Goal: Check status: Check status

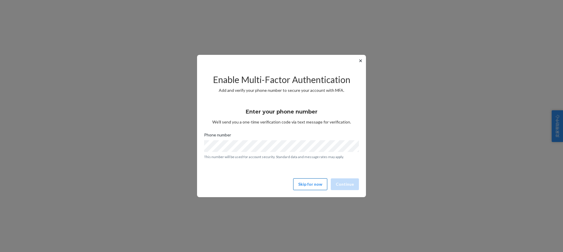
click at [302, 179] on button "Skip for now" at bounding box center [310, 184] width 34 height 12
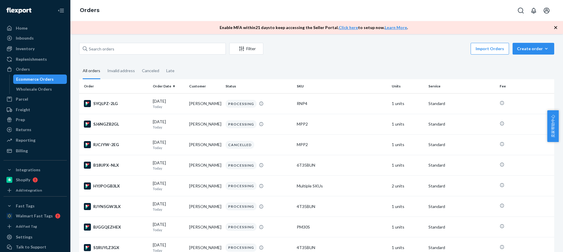
scroll to position [376, 0]
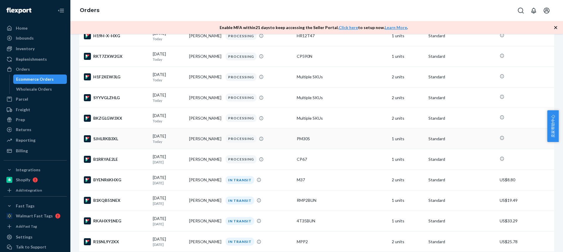
click at [202, 146] on td "[PERSON_NAME]" at bounding box center [205, 138] width 36 height 21
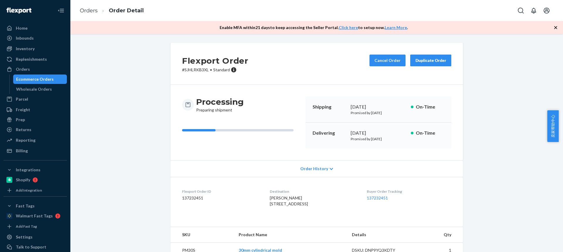
drag, startPoint x: 262, startPoint y: 204, endPoint x: 294, endPoint y: 204, distance: 32.5
click at [295, 205] on dl "Flexport Order ID 137232451 Destination [PERSON_NAME] [STREET_ADDRESS] US Buyer…" at bounding box center [316, 199] width 293 height 44
copy span "[STREET_ADDRESS]"
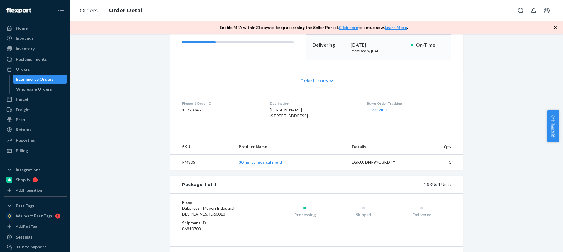
scroll to position [117, 0]
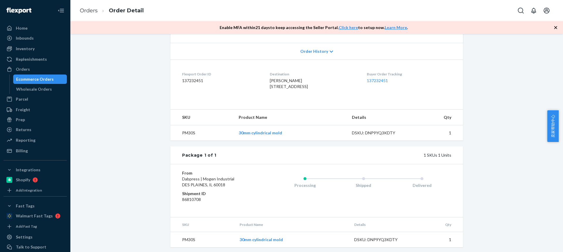
click at [187, 141] on td "PM30S" at bounding box center [202, 133] width 64 height 16
copy td "PM30S"
click at [86, 11] on link "Orders" at bounding box center [89, 10] width 18 height 6
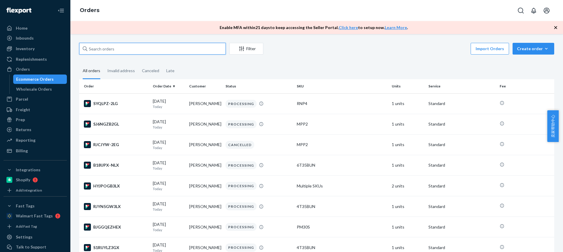
click at [128, 51] on input "text" at bounding box center [152, 49] width 147 height 12
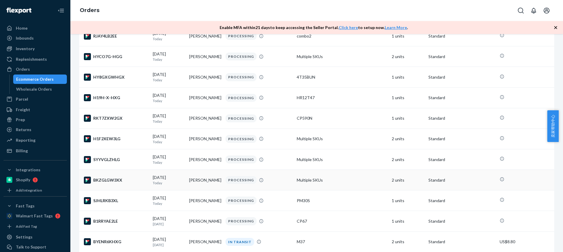
click at [194, 187] on td "[PERSON_NAME]" at bounding box center [205, 180] width 36 height 21
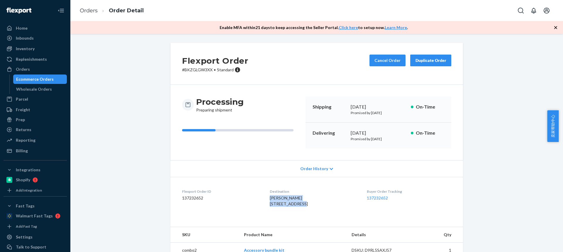
drag, startPoint x: 279, startPoint y: 200, endPoint x: 303, endPoint y: 203, distance: 24.2
click at [303, 203] on div "[PERSON_NAME] [STREET_ADDRESS]" at bounding box center [313, 201] width 87 height 12
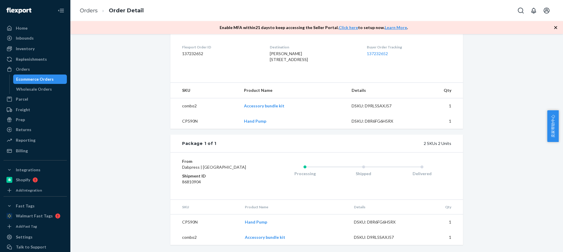
click at [185, 114] on td "CP590N" at bounding box center [204, 120] width 69 height 15
copy td "CP590N"
drag, startPoint x: 242, startPoint y: 101, endPoint x: 261, endPoint y: 101, distance: 18.2
click at [261, 101] on td "Accessory bundle kit" at bounding box center [293, 106] width 108 height 16
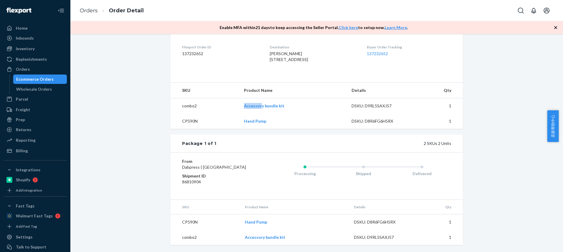
copy link "Accessor"
click at [90, 10] on link "Orders" at bounding box center [89, 10] width 18 height 6
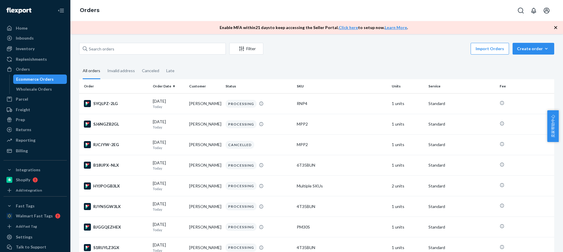
scroll to position [314, 0]
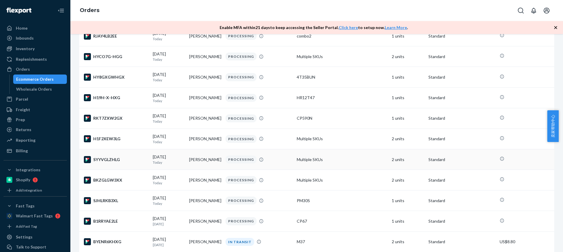
click at [198, 165] on td "[PERSON_NAME]" at bounding box center [205, 159] width 36 height 21
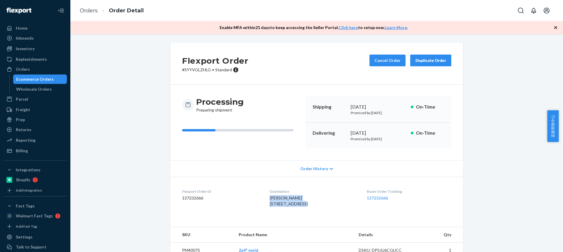
drag, startPoint x: 295, startPoint y: 205, endPoint x: 261, endPoint y: 199, distance: 33.9
click at [262, 199] on dl "Flexport Order ID 137232666 Destination [PERSON_NAME] [STREET_ADDRESS] US Buyer…" at bounding box center [316, 199] width 293 height 44
copy span "[PERSON_NAME] [STREET_ADDRESS]"
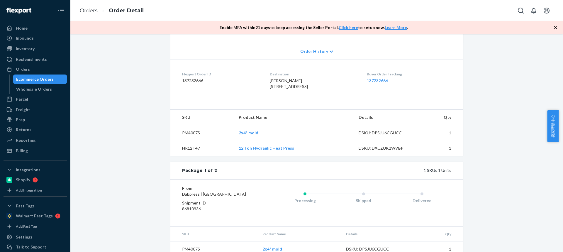
scroll to position [147, 0]
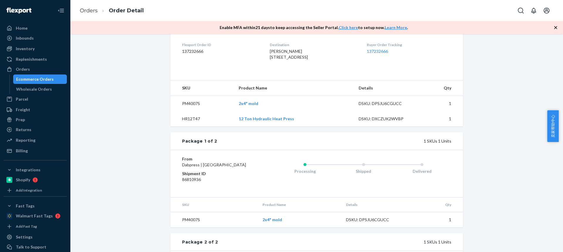
click at [190, 126] on td "HR12T47" at bounding box center [202, 118] width 64 height 15
copy td "HR12T47"
click at [90, 10] on link "Orders" at bounding box center [89, 10] width 18 height 6
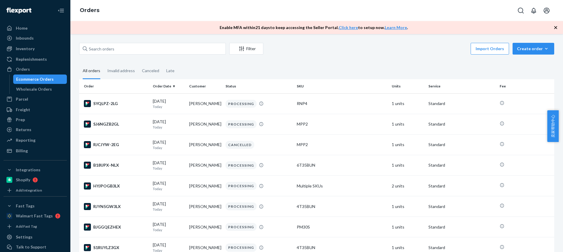
scroll to position [314, 0]
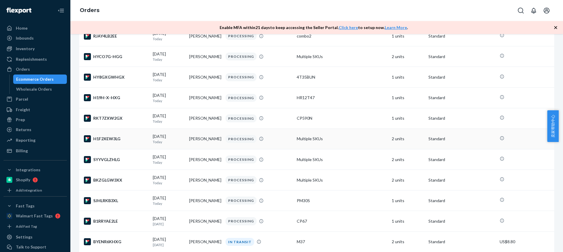
click at [194, 145] on td "[PERSON_NAME]" at bounding box center [205, 138] width 36 height 21
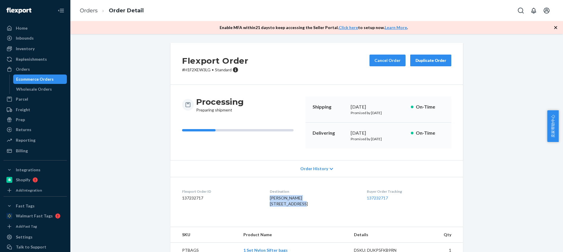
drag, startPoint x: 299, startPoint y: 204, endPoint x: 264, endPoint y: 198, distance: 35.7
click at [264, 198] on dl "Flexport Order ID 137232717 Destination [PERSON_NAME][GEOGRAPHIC_DATA][STREET_A…" at bounding box center [316, 199] width 293 height 44
copy span "[PERSON_NAME] [STREET_ADDRESS]"
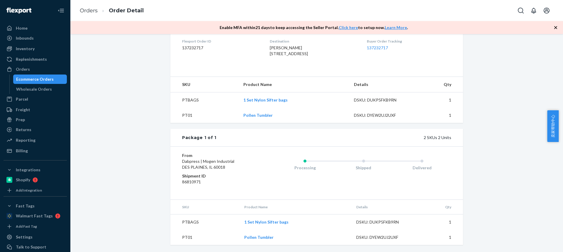
click at [181, 98] on td "PTBAGS" at bounding box center [204, 100] width 68 height 16
copy td "PTBAGS"
click at [184, 114] on td "PT01" at bounding box center [204, 115] width 68 height 15
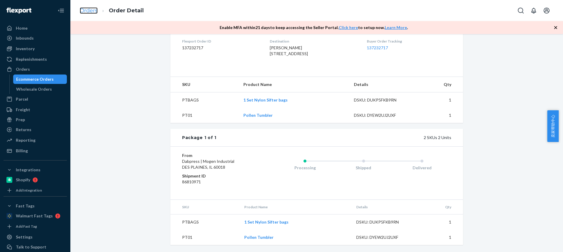
click at [88, 13] on link "Orders" at bounding box center [89, 10] width 18 height 6
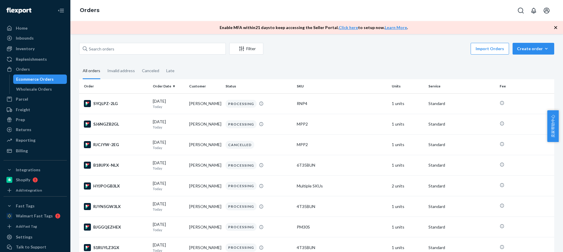
scroll to position [272, 0]
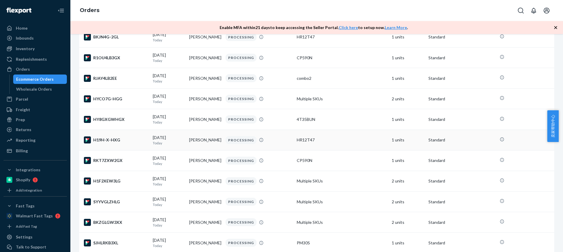
click at [196, 145] on td "[PERSON_NAME]" at bounding box center [205, 140] width 36 height 21
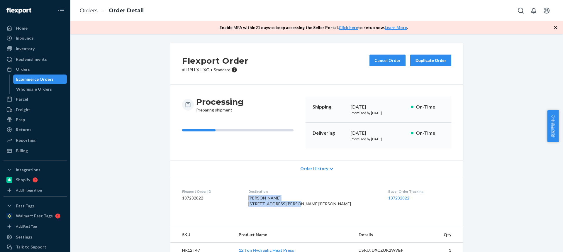
drag, startPoint x: 307, startPoint y: 201, endPoint x: 265, endPoint y: 197, distance: 41.5
click at [266, 197] on div "[PERSON_NAME] [STREET_ADDRESS][PERSON_NAME][PERSON_NAME]" at bounding box center [313, 201] width 130 height 12
copy span "[PERSON_NAME] [STREET_ADDRESS][PERSON_NAME]"
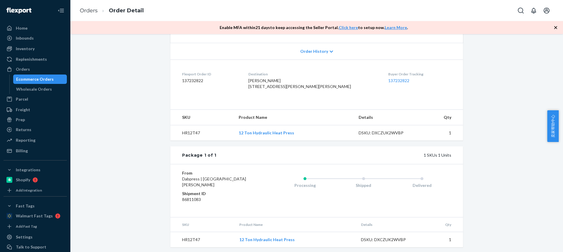
scroll to position [131, 0]
click at [190, 133] on td "HR12T47" at bounding box center [202, 131] width 64 height 16
copy td "HR12T47"
click at [91, 9] on link "Orders" at bounding box center [89, 10] width 18 height 6
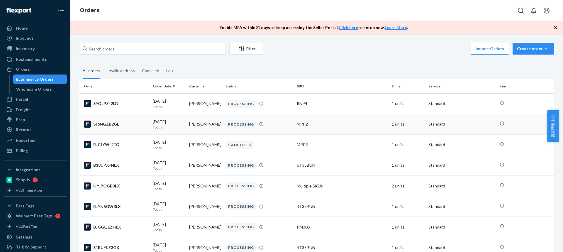
scroll to position [272, 0]
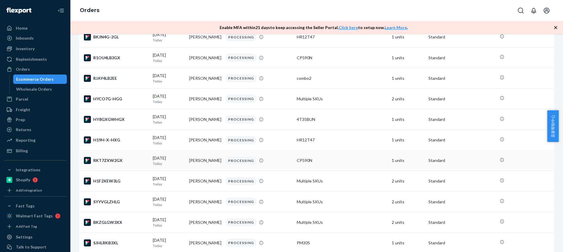
click at [195, 171] on td "[PERSON_NAME]" at bounding box center [205, 160] width 36 height 21
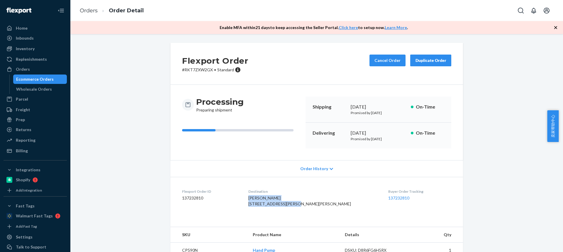
drag, startPoint x: 312, startPoint y: 205, endPoint x: 263, endPoint y: 197, distance: 49.4
click at [264, 197] on dl "Flexport Order ID 137232810 Destination [PERSON_NAME] [STREET_ADDRESS][PERSON_N…" at bounding box center [316, 199] width 293 height 44
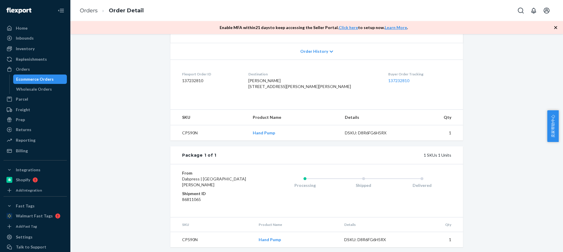
scroll to position [131, 0]
click at [188, 133] on td "CP590N" at bounding box center [209, 131] width 78 height 16
click at [83, 10] on link "Orders" at bounding box center [89, 10] width 18 height 6
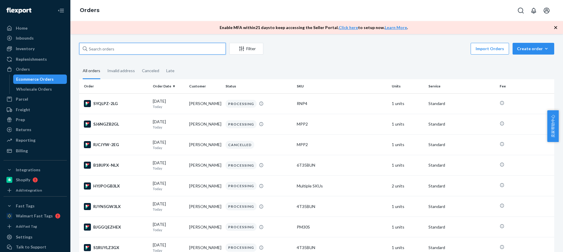
click at [131, 47] on input "text" at bounding box center [152, 49] width 147 height 12
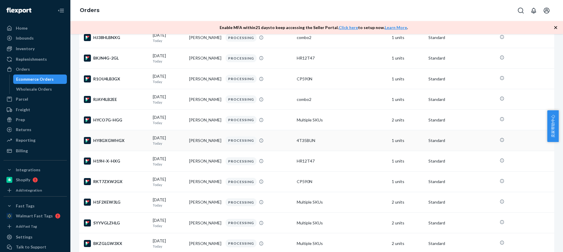
click at [199, 145] on td "[PERSON_NAME]" at bounding box center [205, 140] width 36 height 21
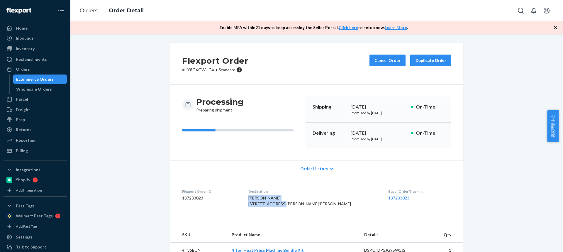
drag, startPoint x: 294, startPoint y: 203, endPoint x: 262, endPoint y: 197, distance: 32.8
click at [262, 197] on dl "Flexport Order ID 137233023 Destination [PERSON_NAME] [STREET_ADDRESS][PERSON_N…" at bounding box center [316, 199] width 293 height 44
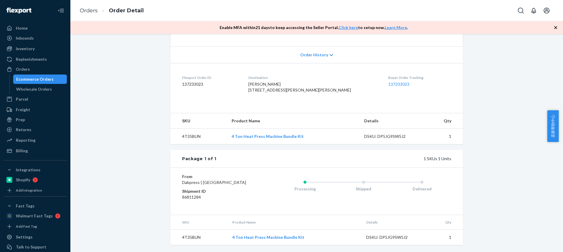
scroll to position [131, 0]
click at [192, 133] on td "4T35BUN" at bounding box center [198, 137] width 57 height 16
click at [88, 9] on link "Orders" at bounding box center [89, 10] width 18 height 6
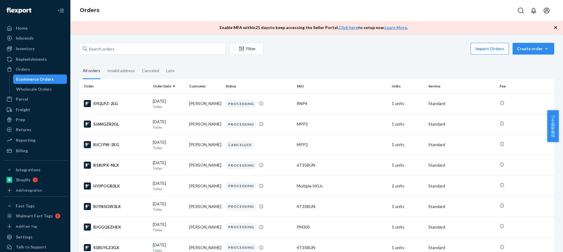
scroll to position [230, 0]
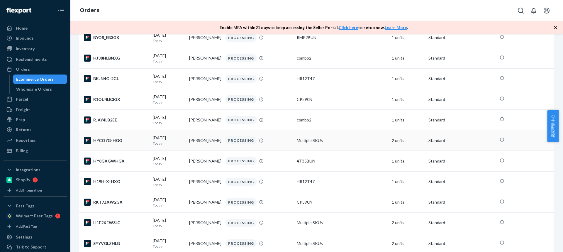
click at [197, 144] on td "[PERSON_NAME]" at bounding box center [205, 140] width 36 height 21
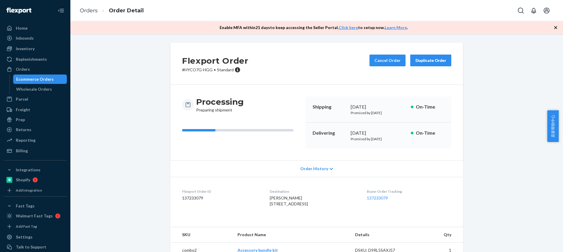
drag, startPoint x: 308, startPoint y: 205, endPoint x: 267, endPoint y: 199, distance: 41.5
click at [270, 200] on div "[PERSON_NAME] [STREET_ADDRESS]" at bounding box center [313, 201] width 87 height 12
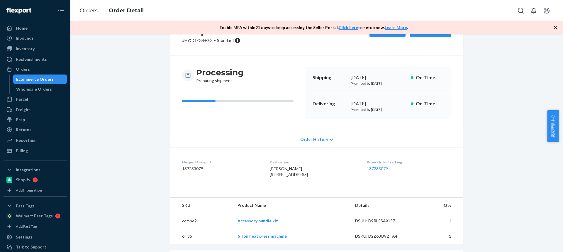
scroll to position [59, 0]
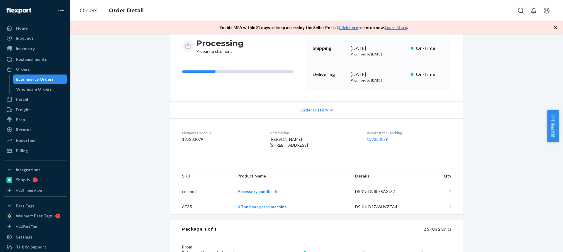
click at [184, 214] on td "6T35" at bounding box center [201, 206] width 62 height 15
click at [85, 11] on link "Orders" at bounding box center [89, 10] width 18 height 6
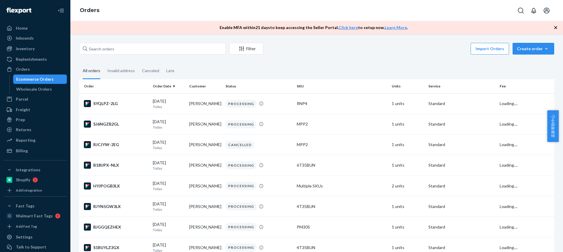
scroll to position [210, 0]
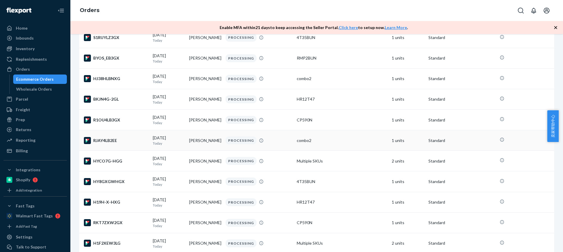
click at [200, 144] on td "[PERSON_NAME]" at bounding box center [205, 140] width 36 height 21
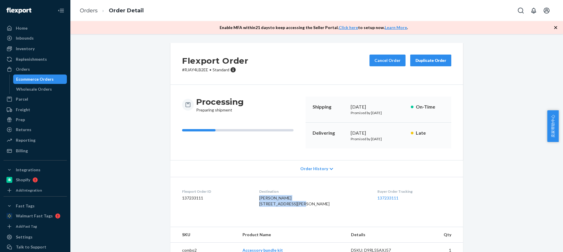
drag, startPoint x: 301, startPoint y: 204, endPoint x: 265, endPoint y: 200, distance: 35.7
click at [266, 200] on div "[PERSON_NAME] [STREET_ADDRESS][PERSON_NAME]" at bounding box center [313, 201] width 109 height 12
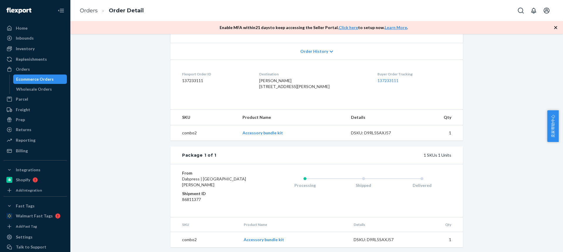
scroll to position [131, 0]
drag, startPoint x: 237, startPoint y: 131, endPoint x: 258, endPoint y: 131, distance: 20.5
click at [258, 132] on tr "combo2 Accessory bundle kit DSKU: D9RL5SAXJ57 1" at bounding box center [316, 131] width 293 height 16
click at [86, 13] on link "Orders" at bounding box center [89, 10] width 18 height 6
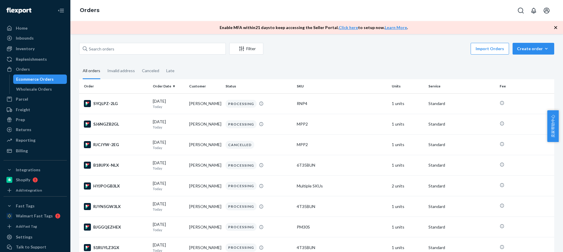
scroll to position [169, 0]
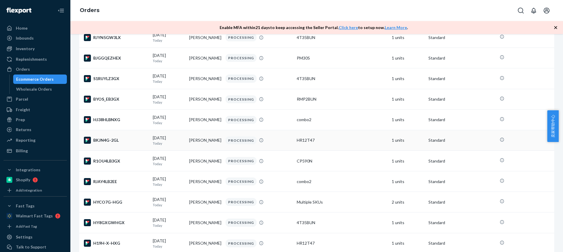
click at [200, 142] on td "[PERSON_NAME]" at bounding box center [205, 140] width 36 height 21
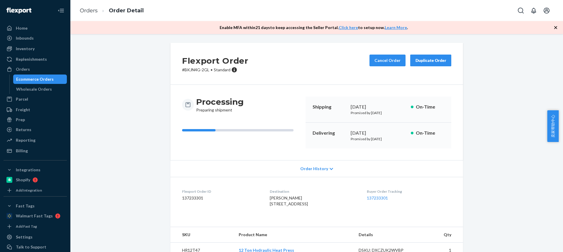
drag, startPoint x: 291, startPoint y: 203, endPoint x: 265, endPoint y: 200, distance: 26.3
click at [265, 200] on dl "Flexport Order ID 137233301 Destination [PERSON_NAME] [STREET_ADDRESS] US Buyer…" at bounding box center [316, 199] width 293 height 44
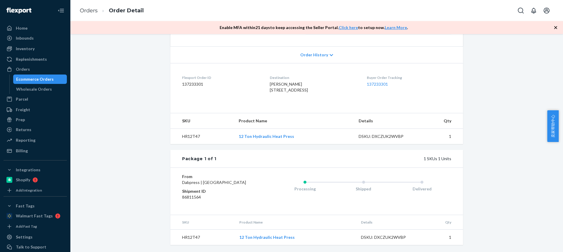
click at [189, 132] on td "HR12T47" at bounding box center [202, 137] width 64 height 16
click at [88, 11] on link "Orders" at bounding box center [89, 10] width 18 height 6
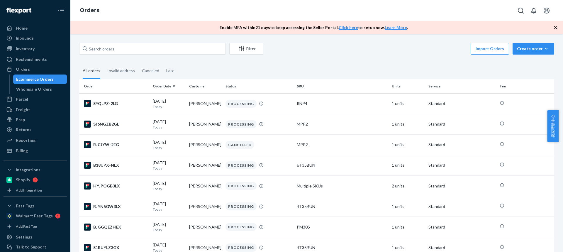
scroll to position [169, 0]
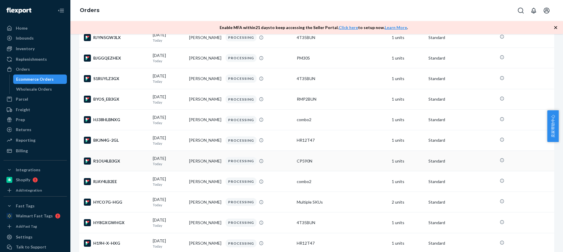
click at [200, 161] on td "[PERSON_NAME]" at bounding box center [205, 161] width 36 height 21
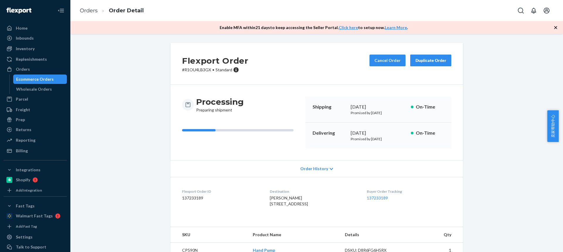
drag, startPoint x: 299, startPoint y: 205, endPoint x: 267, endPoint y: 200, distance: 32.4
click at [270, 200] on span "[PERSON_NAME] [STREET_ADDRESS]" at bounding box center [289, 200] width 38 height 11
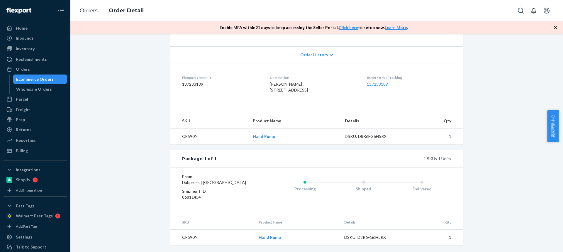
click at [186, 129] on td "CP590N" at bounding box center [209, 137] width 78 height 16
click at [89, 11] on link "Orders" at bounding box center [89, 10] width 18 height 6
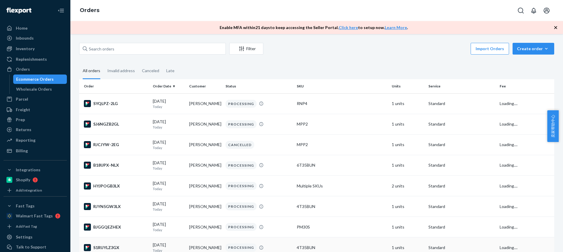
scroll to position [148, 0]
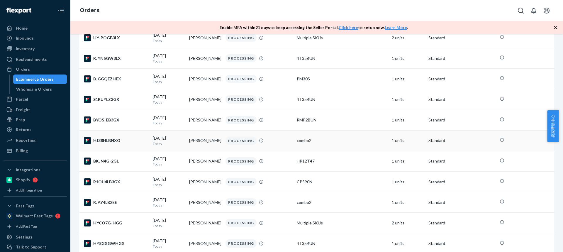
click at [199, 142] on td "[PERSON_NAME]" at bounding box center [205, 140] width 36 height 21
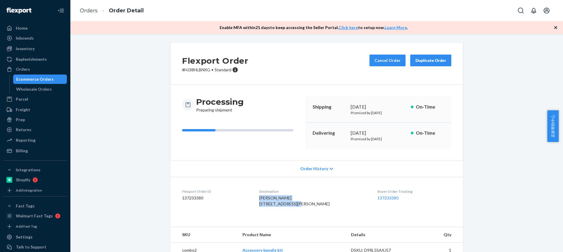
drag, startPoint x: 276, startPoint y: 199, endPoint x: 262, endPoint y: 199, distance: 14.7
click at [262, 199] on div "[PERSON_NAME] [STREET_ADDRESS][PERSON_NAME]" at bounding box center [313, 201] width 109 height 12
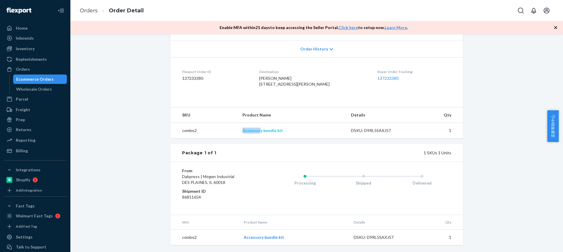
drag, startPoint x: 249, startPoint y: 133, endPoint x: 259, endPoint y: 132, distance: 10.6
click at [259, 132] on tr "combo2 Accessory bundle kit DSKU: D9RL5SAXJ57 1" at bounding box center [316, 131] width 293 height 16
click at [87, 11] on link "Orders" at bounding box center [89, 10] width 18 height 6
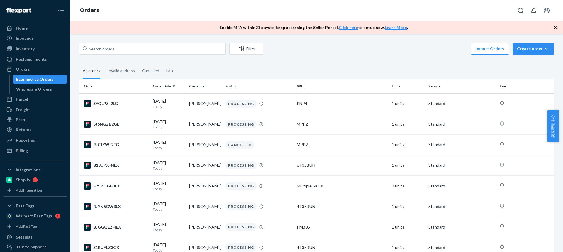
scroll to position [128, 0]
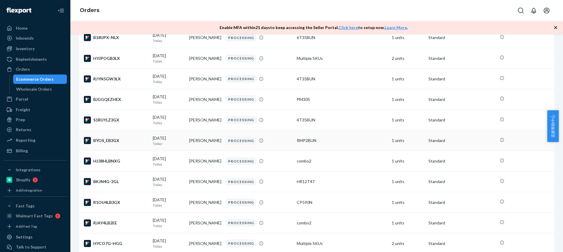
click at [190, 143] on td "[PERSON_NAME]" at bounding box center [205, 140] width 36 height 21
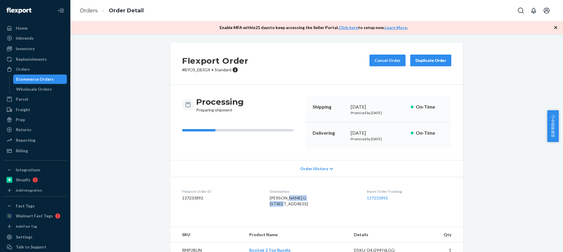
drag, startPoint x: 277, startPoint y: 205, endPoint x: 298, endPoint y: 205, distance: 21.4
click at [299, 205] on div "[PERSON_NAME] G [STREET_ADDRESS]" at bounding box center [313, 201] width 87 height 12
click at [282, 206] on span "[PERSON_NAME] G [STREET_ADDRESS]" at bounding box center [289, 200] width 38 height 11
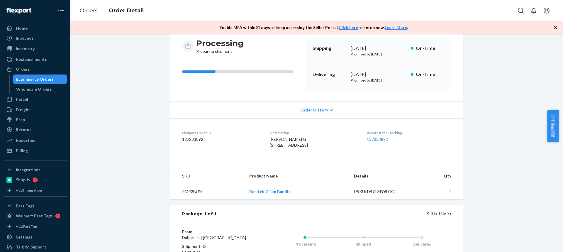
scroll to position [131, 0]
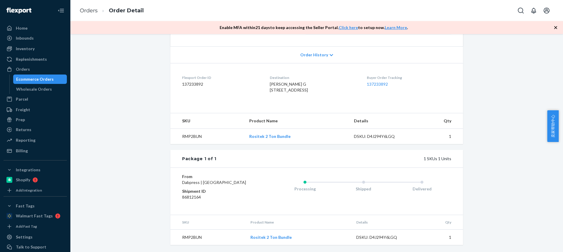
click at [188, 130] on td "RMP2BUN" at bounding box center [207, 137] width 74 height 16
click at [84, 11] on link "Orders" at bounding box center [89, 10] width 18 height 6
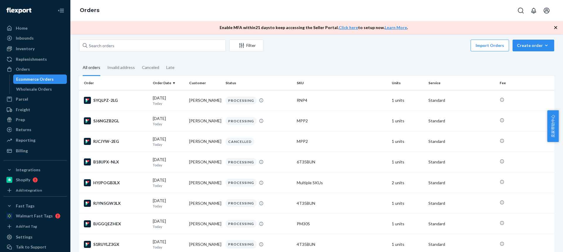
scroll to position [91, 0]
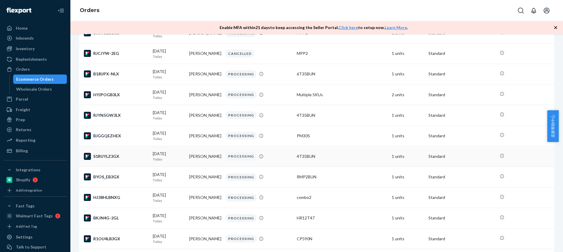
click at [194, 158] on td "[PERSON_NAME]" at bounding box center [205, 156] width 36 height 21
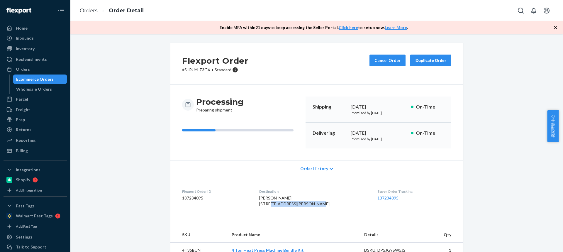
drag, startPoint x: 271, startPoint y: 203, endPoint x: 311, endPoint y: 203, distance: 39.6
click at [311, 203] on div "[PERSON_NAME] [STREET_ADDRESS][PERSON_NAME]" at bounding box center [313, 201] width 109 height 12
click at [283, 206] on span "[PERSON_NAME] [STREET_ADDRESS][PERSON_NAME]" at bounding box center [294, 200] width 70 height 11
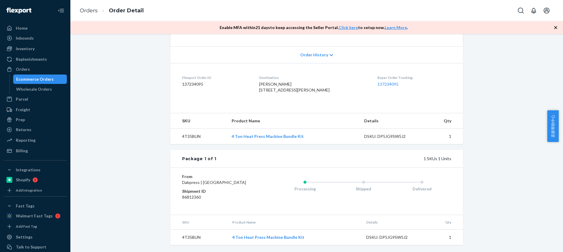
scroll to position [131, 0]
click at [188, 132] on td "4T35BUN" at bounding box center [198, 137] width 57 height 16
click at [84, 13] on link "Orders" at bounding box center [89, 10] width 18 height 6
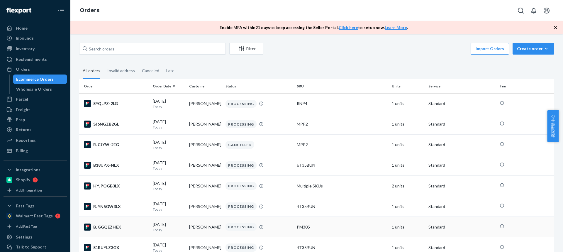
click at [202, 228] on td "[PERSON_NAME]" at bounding box center [205, 227] width 36 height 21
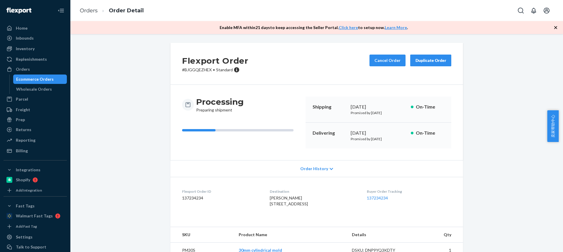
drag, startPoint x: 267, startPoint y: 205, endPoint x: 298, endPoint y: 204, distance: 32.0
click at [299, 204] on dl "Flexport Order ID 137234234 Destination [PERSON_NAME] [STREET_ADDRESS] US Buyer…" at bounding box center [316, 199] width 293 height 44
click at [286, 206] on span "[PERSON_NAME] [STREET_ADDRESS]" at bounding box center [289, 200] width 38 height 11
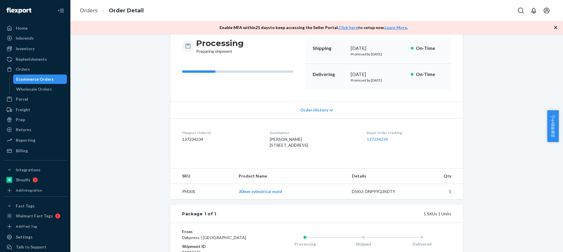
scroll to position [117, 0]
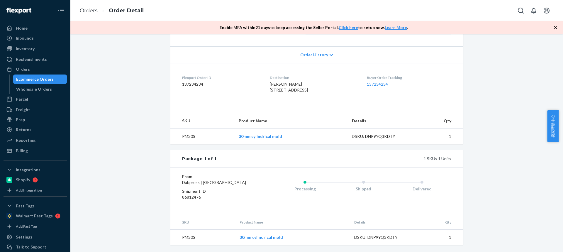
click at [187, 142] on td "PM30S" at bounding box center [202, 137] width 64 height 16
click at [198, 144] on td "PM30S" at bounding box center [202, 137] width 64 height 16
click at [96, 9] on link "Orders" at bounding box center [89, 10] width 18 height 6
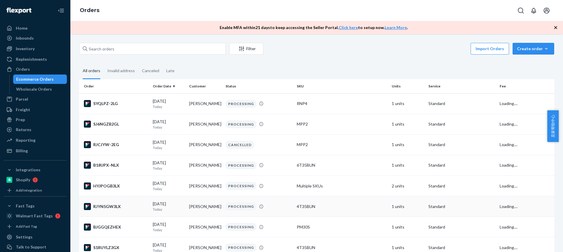
click at [198, 206] on td "[PERSON_NAME]" at bounding box center [205, 206] width 36 height 21
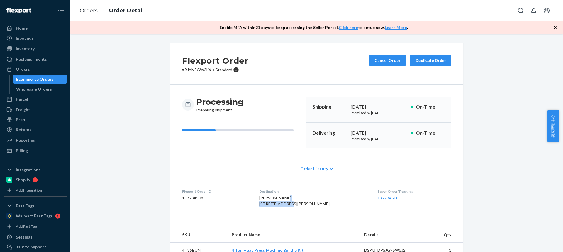
drag, startPoint x: 263, startPoint y: 201, endPoint x: 305, endPoint y: 204, distance: 41.7
click at [305, 204] on dl "Flexport Order ID 137234508 Destination [PERSON_NAME] [STREET_ADDRESS] US Buyer…" at bounding box center [316, 199] width 293 height 44
click at [284, 206] on span "[PERSON_NAME] [STREET_ADDRESS][PERSON_NAME]" at bounding box center [294, 200] width 70 height 11
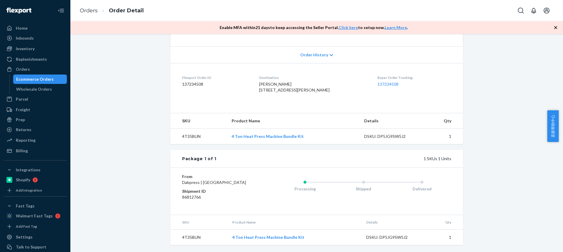
click at [190, 142] on td "4T35BUN" at bounding box center [198, 137] width 57 height 16
click at [91, 10] on link "Orders" at bounding box center [89, 10] width 18 height 6
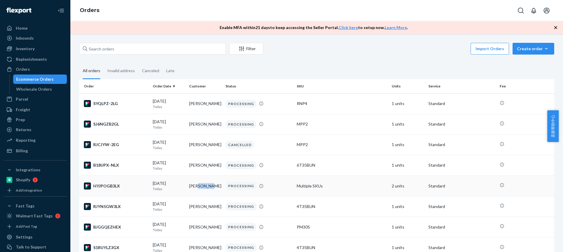
click at [200, 187] on td "[PERSON_NAME]" at bounding box center [205, 186] width 36 height 21
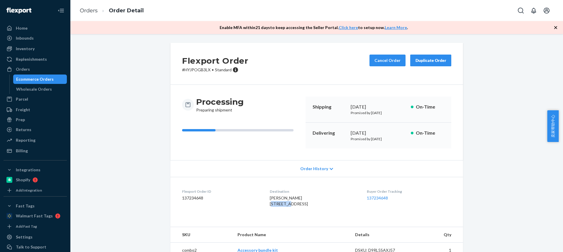
drag, startPoint x: 263, startPoint y: 204, endPoint x: 279, endPoint y: 206, distance: 15.9
click at [279, 206] on span "[PERSON_NAME] [STREET_ADDRESS]" at bounding box center [289, 200] width 38 height 11
drag, startPoint x: 258, startPoint y: 204, endPoint x: 299, endPoint y: 206, distance: 41.1
click at [300, 207] on dl "Flexport Order ID 137234648 Destination [PERSON_NAME] [STREET_ADDRESS] US Buyer…" at bounding box center [316, 199] width 293 height 44
click at [290, 206] on span "[PERSON_NAME] [STREET_ADDRESS]" at bounding box center [289, 200] width 38 height 11
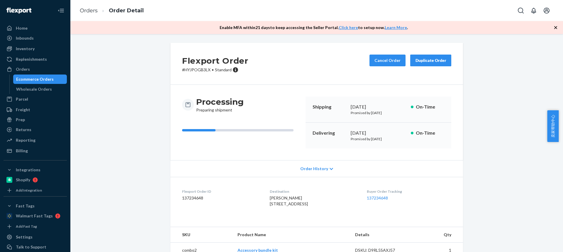
click at [290, 206] on span "[PERSON_NAME] [STREET_ADDRESS]" at bounding box center [289, 200] width 38 height 11
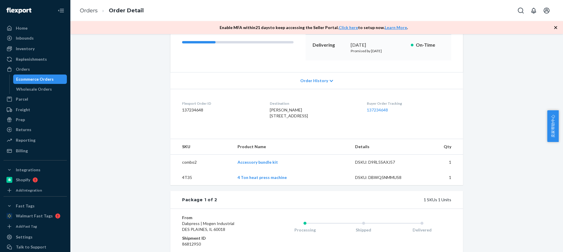
click at [185, 185] on td "4T35" at bounding box center [201, 177] width 62 height 15
drag, startPoint x: 172, startPoint y: 174, endPoint x: 188, endPoint y: 175, distance: 15.6
click at [188, 170] on td "combo2" at bounding box center [201, 163] width 62 height 16
click at [24, 35] on div "Inbounds" at bounding box center [35, 38] width 62 height 8
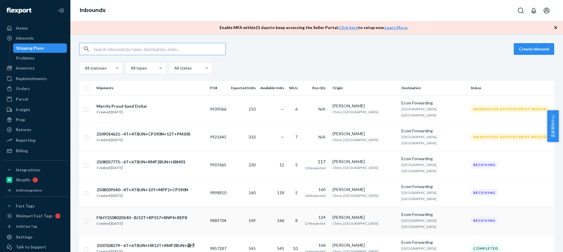
click at [203, 214] on div "FSHY2508020140--BJ12T+RP557+RNP4+REP8 Created [DATE]" at bounding box center [150, 220] width 109 height 12
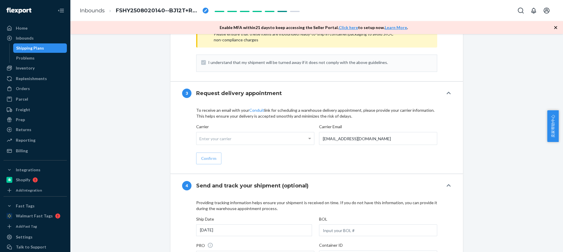
scroll to position [691, 0]
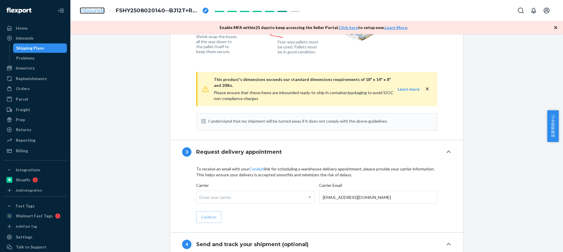
click at [90, 10] on link "Inbounds" at bounding box center [92, 10] width 25 height 6
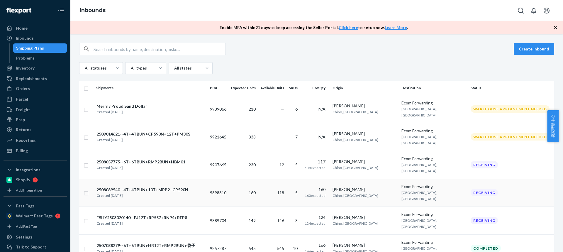
click at [282, 179] on td "118" at bounding box center [272, 193] width 28 height 28
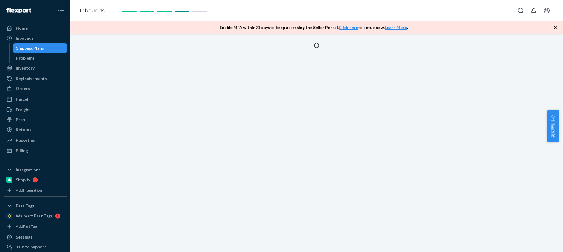
click at [555, 27] on icon "button" at bounding box center [556, 28] width 6 height 6
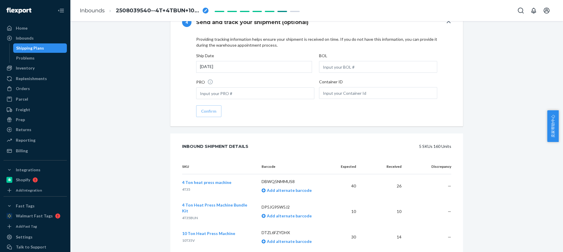
scroll to position [879, 0]
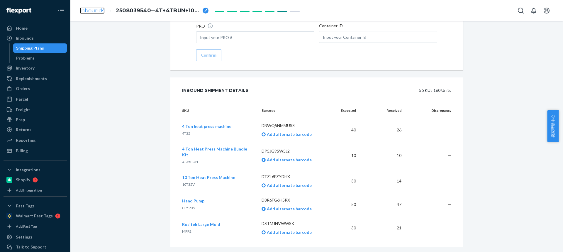
click at [96, 8] on link "Inbounds" at bounding box center [92, 10] width 25 height 6
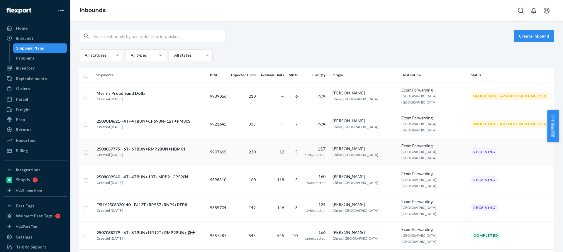
click at [286, 138] on td "12" at bounding box center [272, 152] width 28 height 28
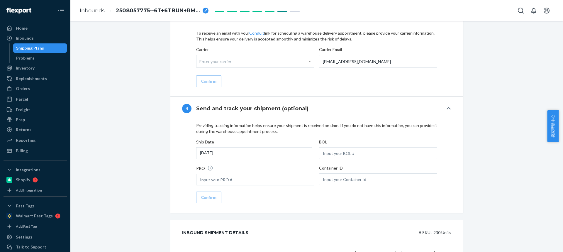
scroll to position [879, 0]
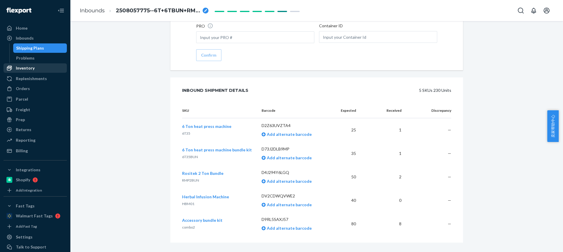
click at [21, 70] on div "Inventory" at bounding box center [25, 68] width 19 height 6
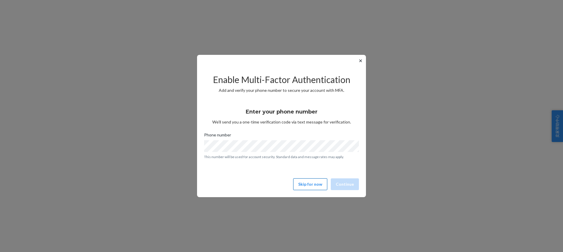
click at [315, 186] on button "Skip for now" at bounding box center [310, 184] width 34 height 12
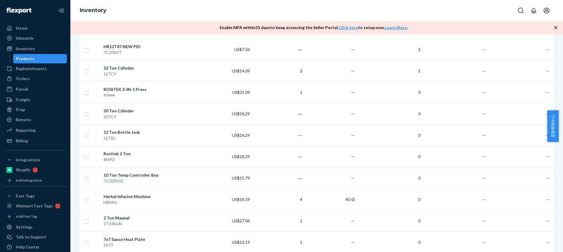
scroll to position [469, 0]
